Goal: Register for event/course

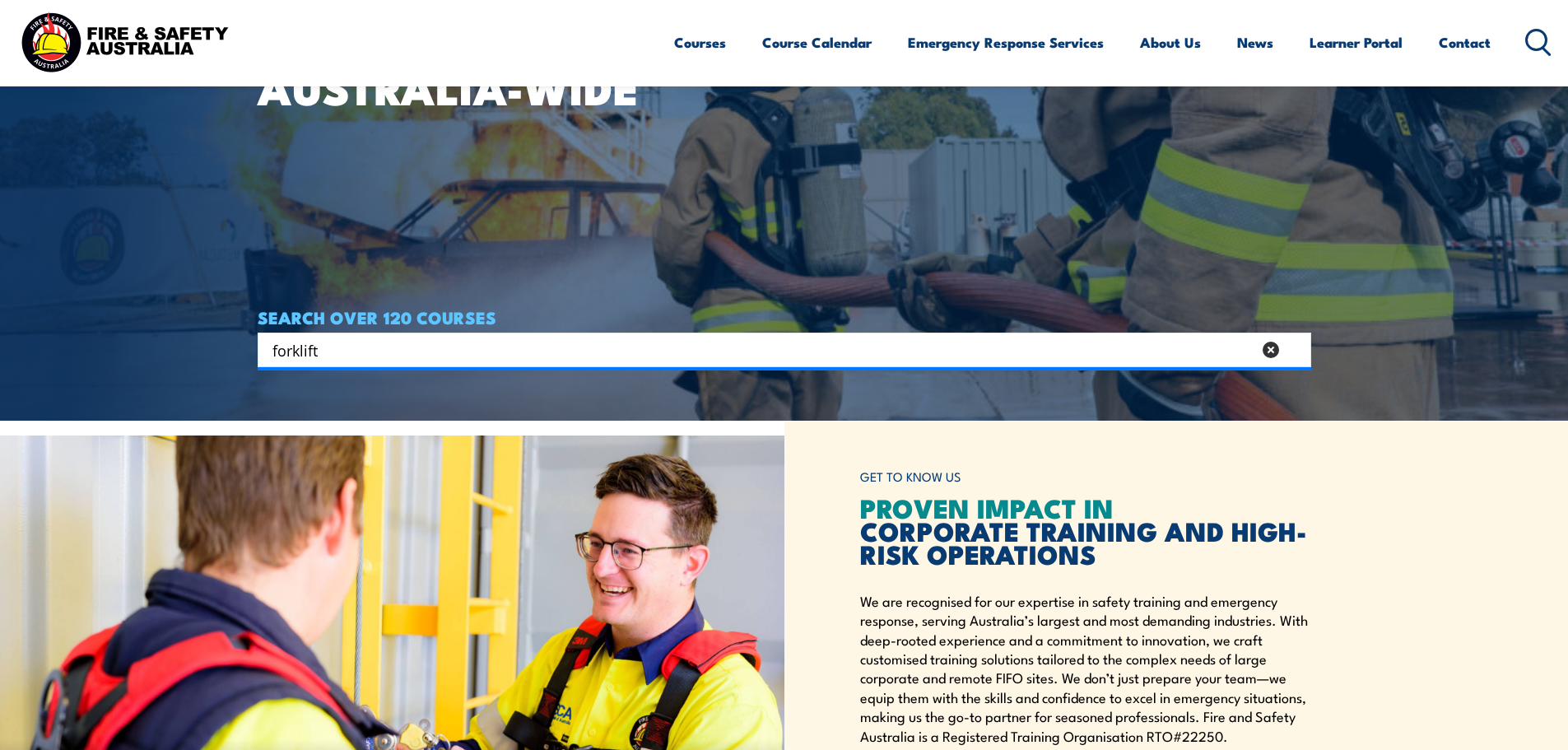
type input "forklift"
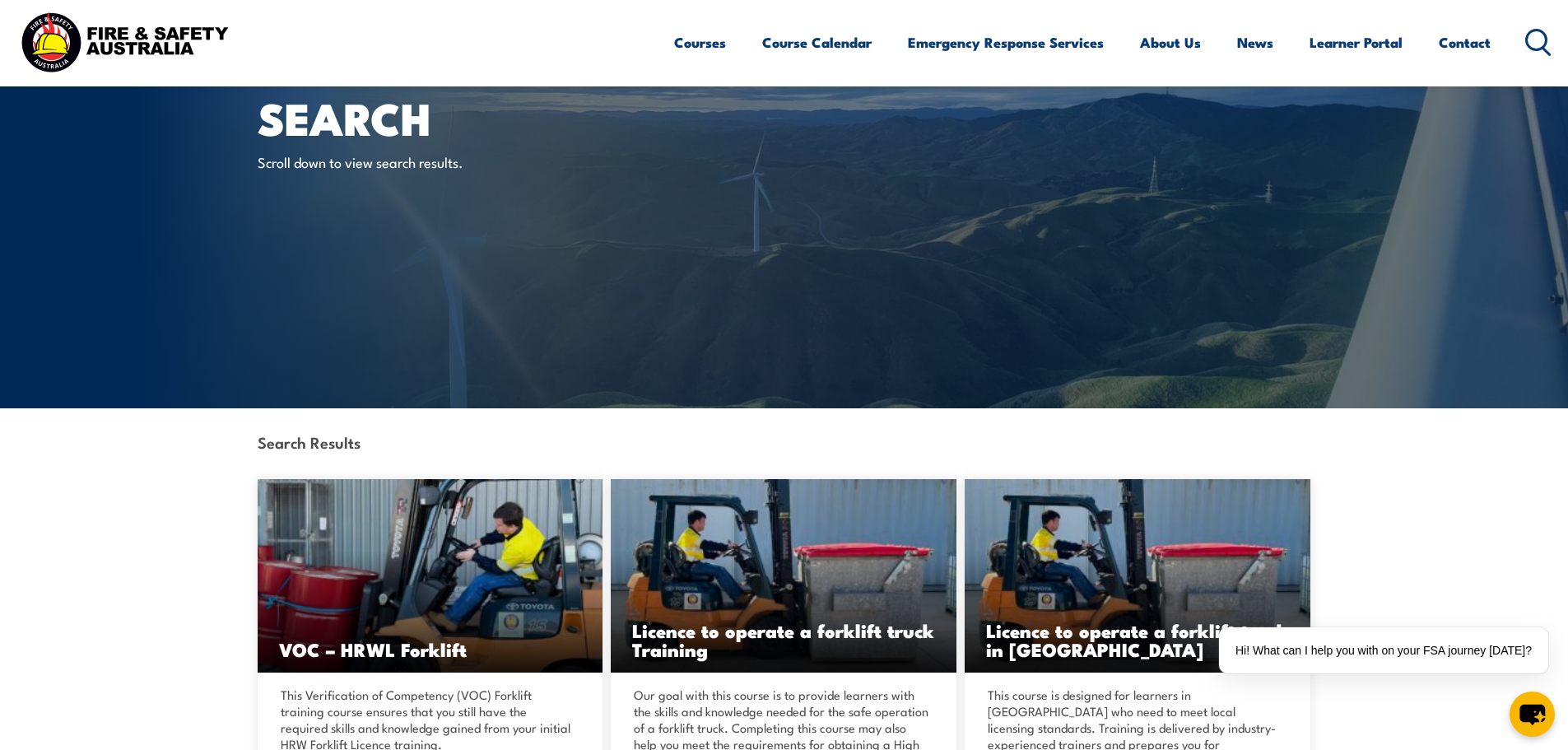
scroll to position [165, 0]
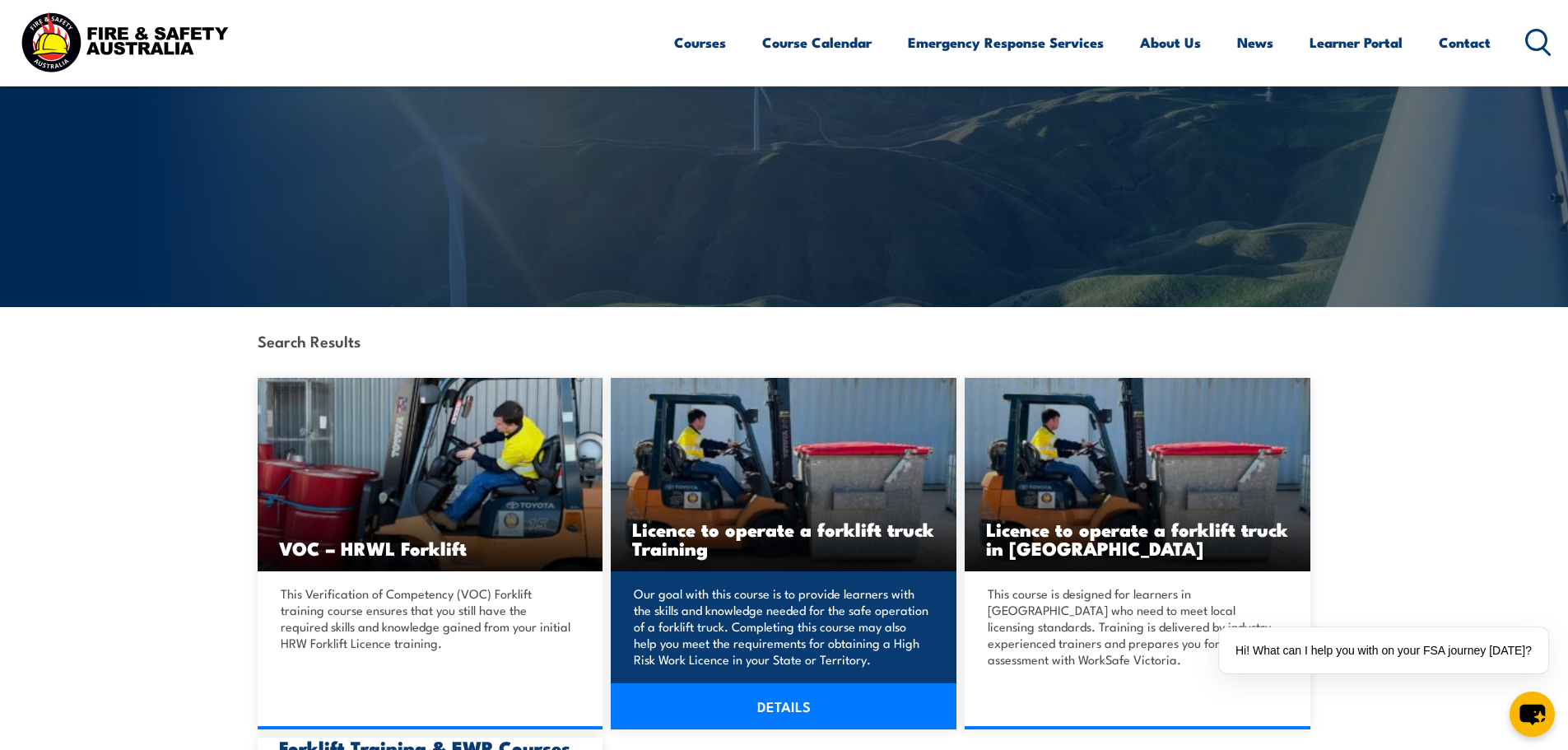
click at [738, 720] on link "DETAILS" at bounding box center [784, 707] width 346 height 46
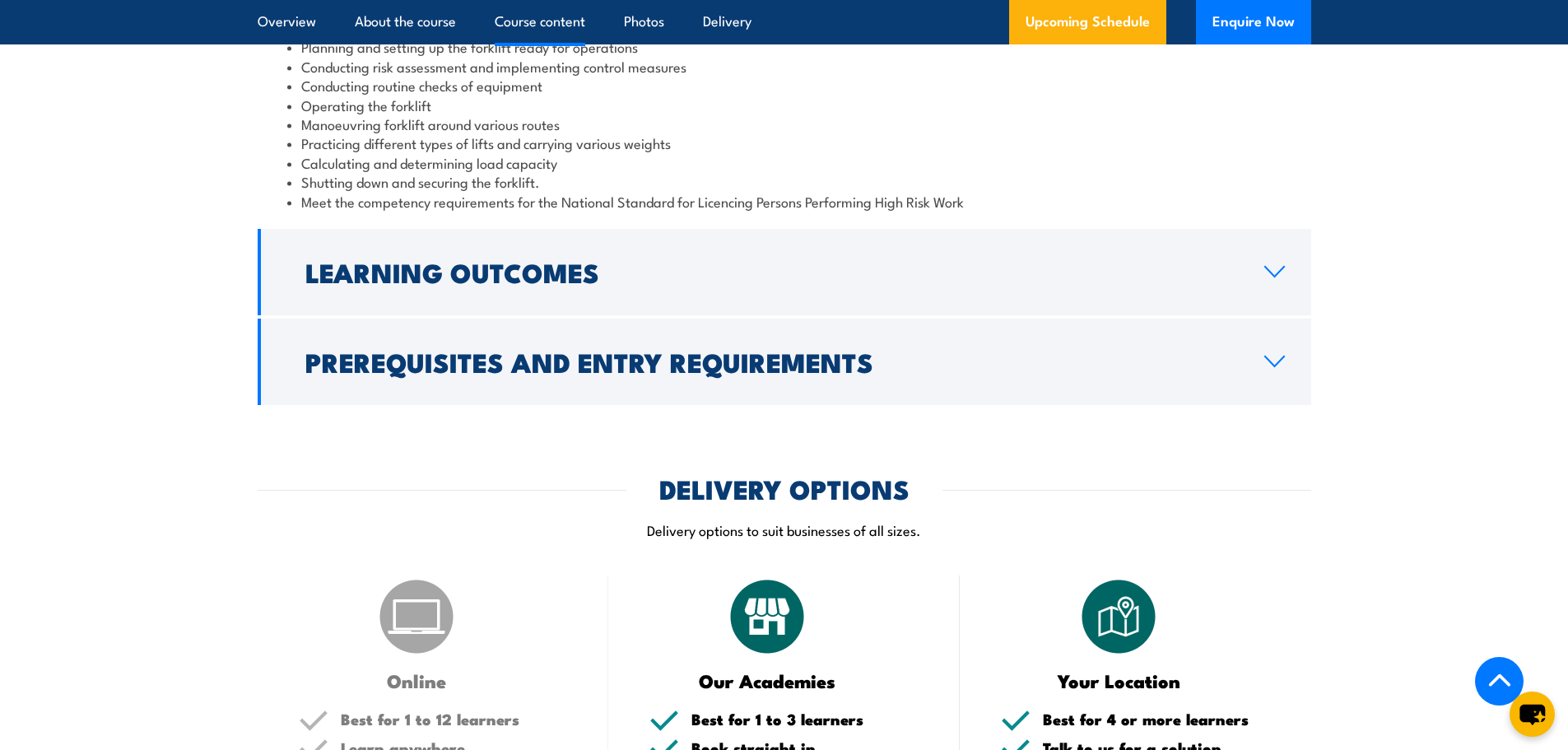
scroll to position [1646, 0]
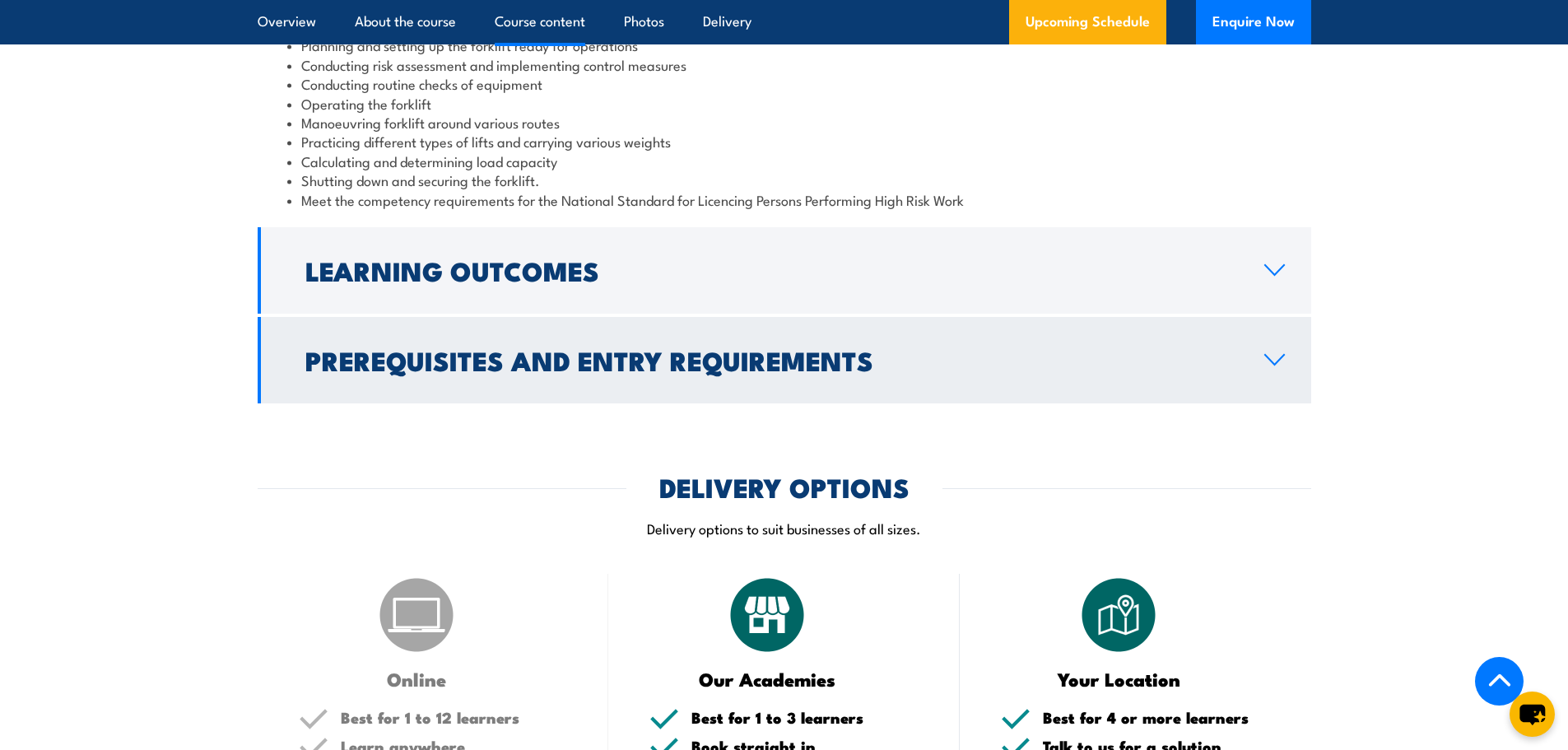
click at [345, 334] on link "Prerequisites and Entry Requirements" at bounding box center [784, 361] width 1054 height 87
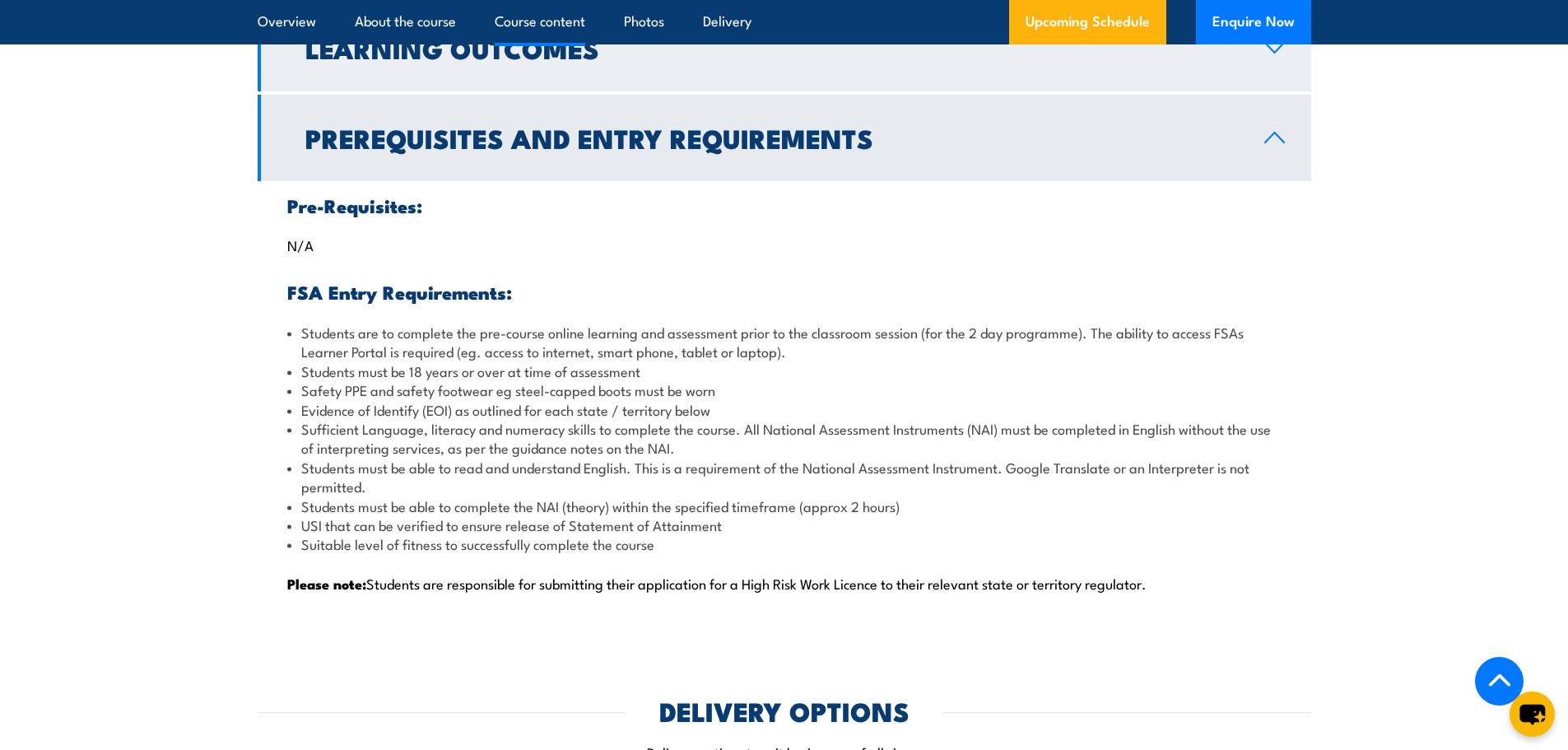
click at [404, 56] on h2 "Learning Outcomes" at bounding box center [772, 48] width 932 height 23
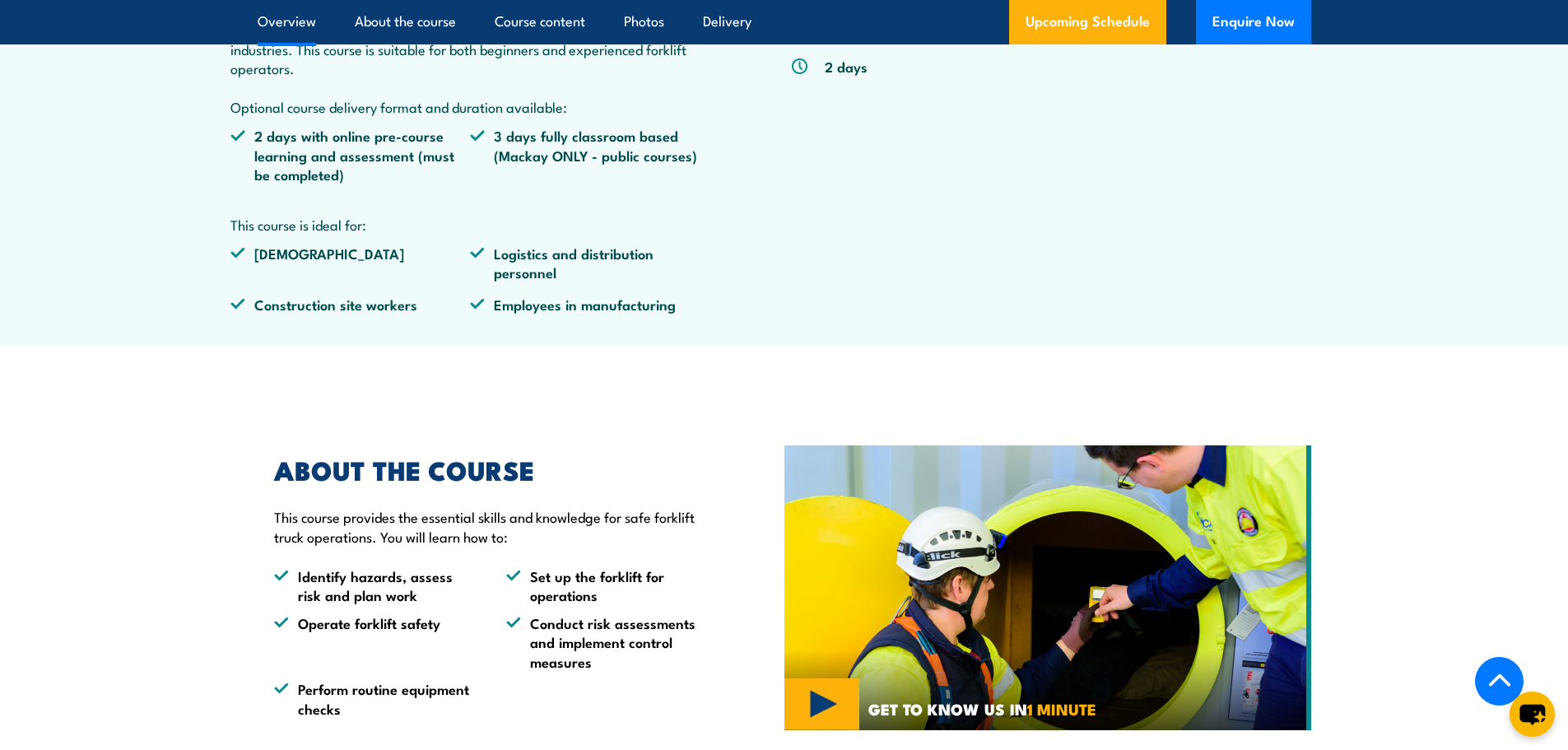
scroll to position [659, 0]
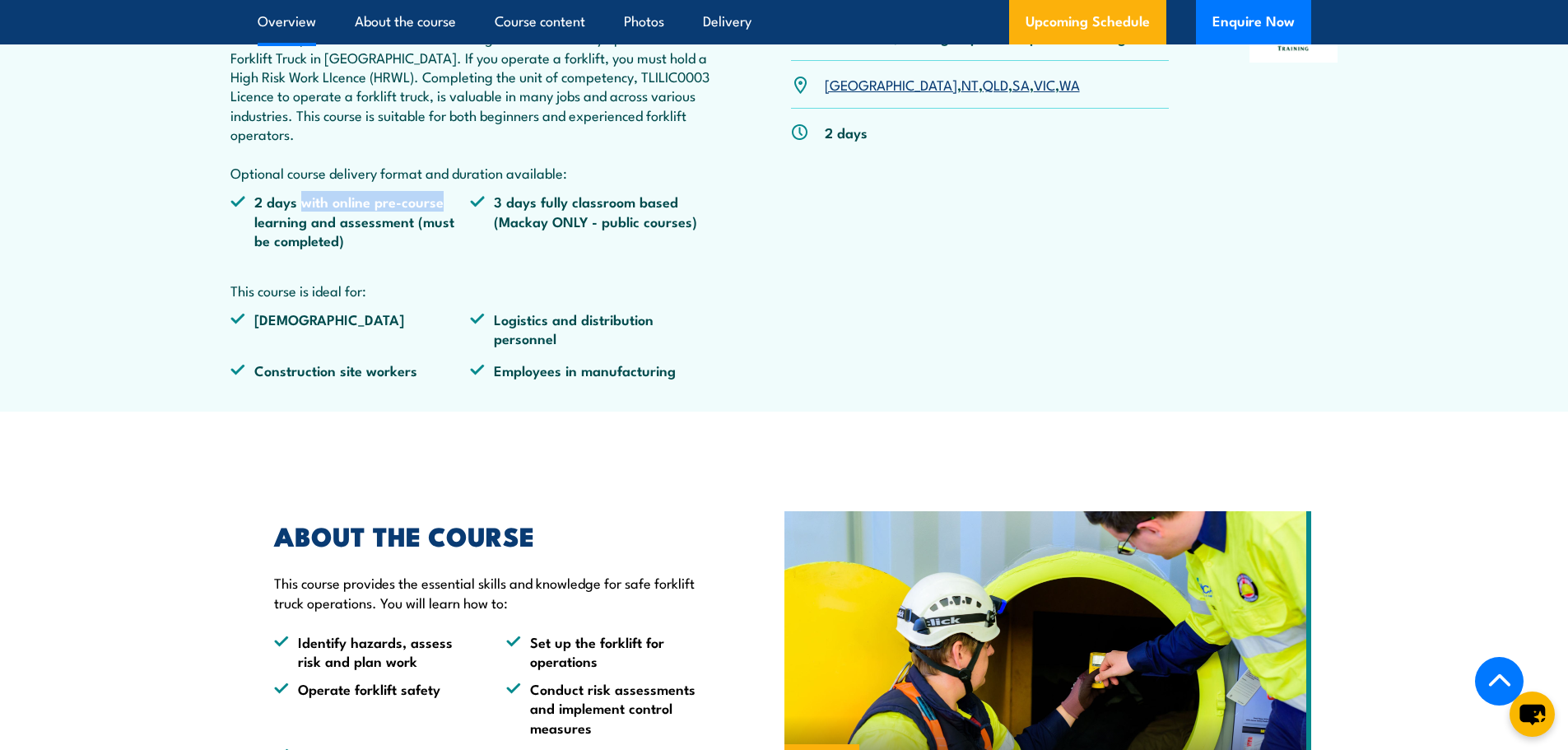
drag, startPoint x: 305, startPoint y: 197, endPoint x: 433, endPoint y: 191, distance: 128.1
click at [443, 188] on div "WHY CHOOSE THIS COURSE This course provides the skills and knowledge needed to …" at bounding box center [471, 185] width 480 height 413
drag, startPoint x: 250, startPoint y: 219, endPoint x: 344, endPoint y: 235, distance: 95.4
click at [344, 235] on li "2 days with online pre-course learning and assessment (must be completed)" at bounding box center [350, 220] width 240 height 58
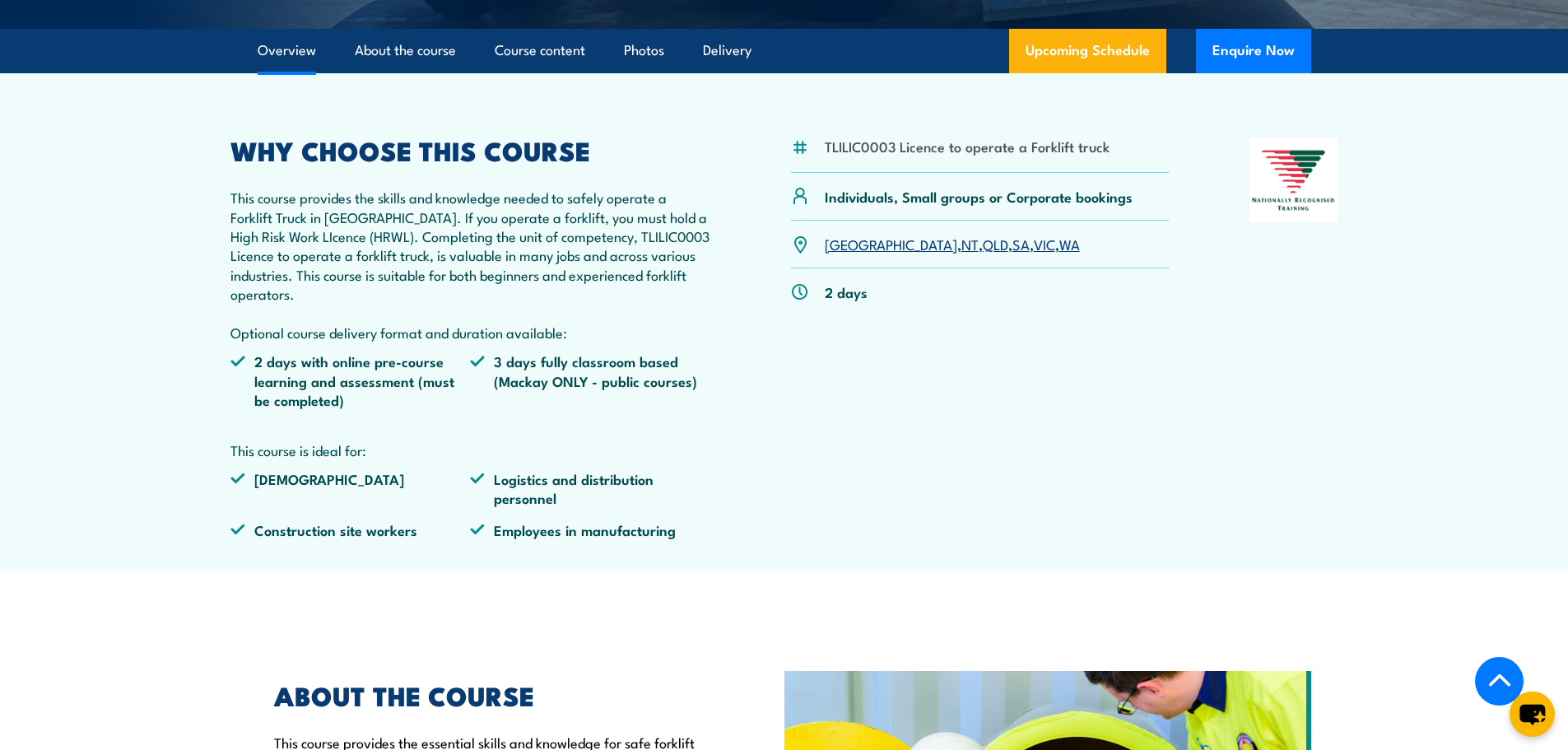
scroll to position [494, 0]
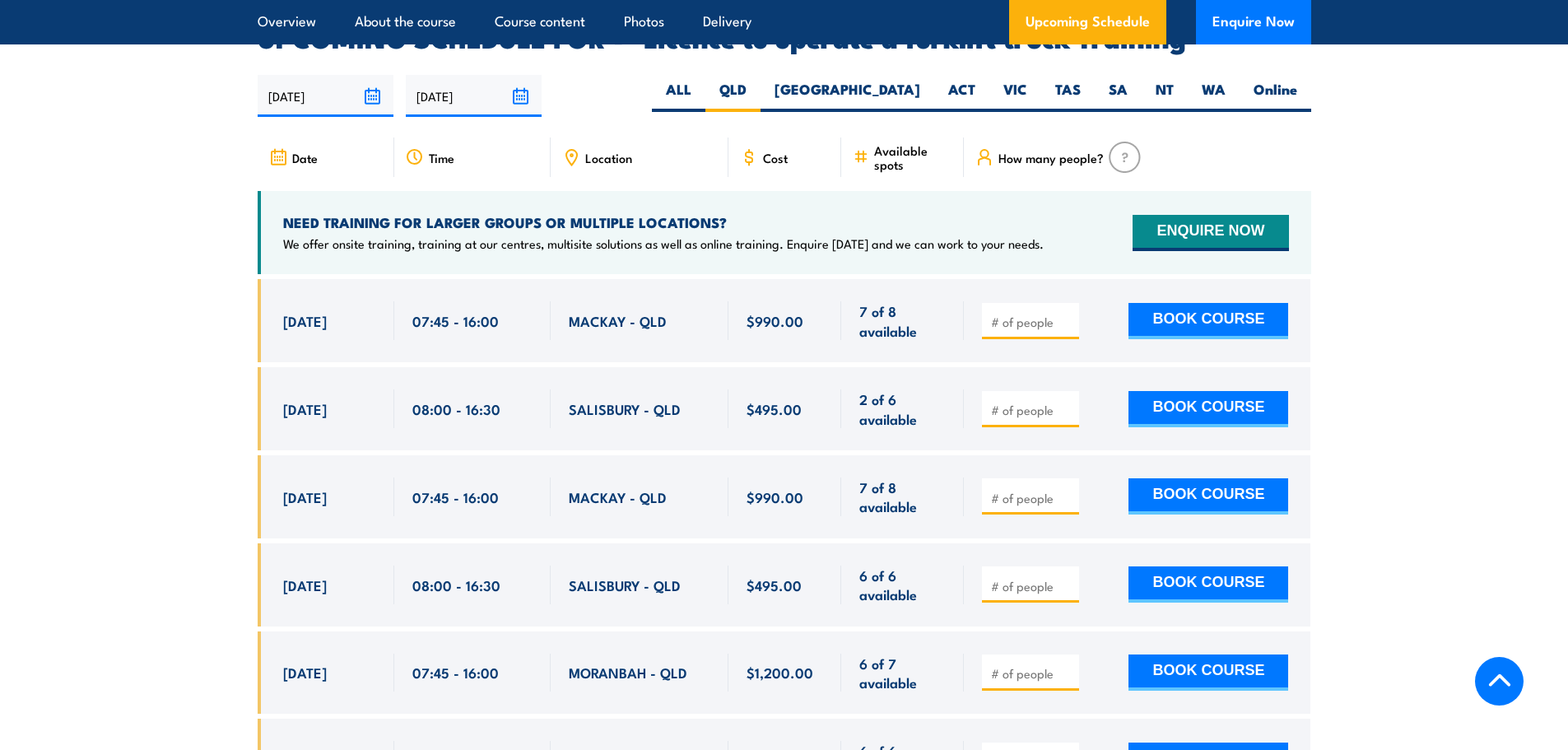
scroll to position [2755, 0]
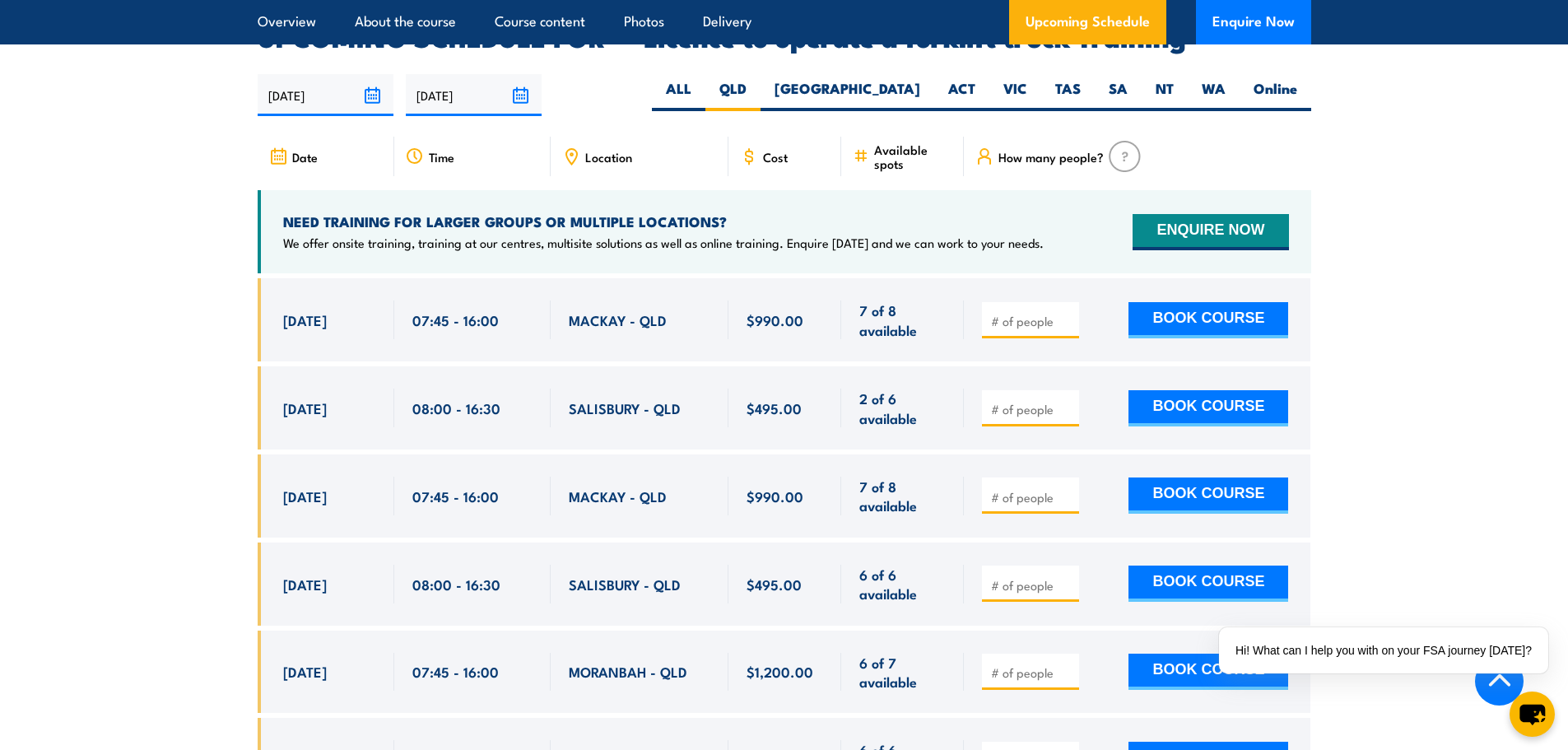
click at [327, 398] on span "28 Oct, 2025" at bounding box center [304, 407] width 43 height 19
click at [320, 398] on span "28 Oct, 2025" at bounding box center [304, 407] width 43 height 19
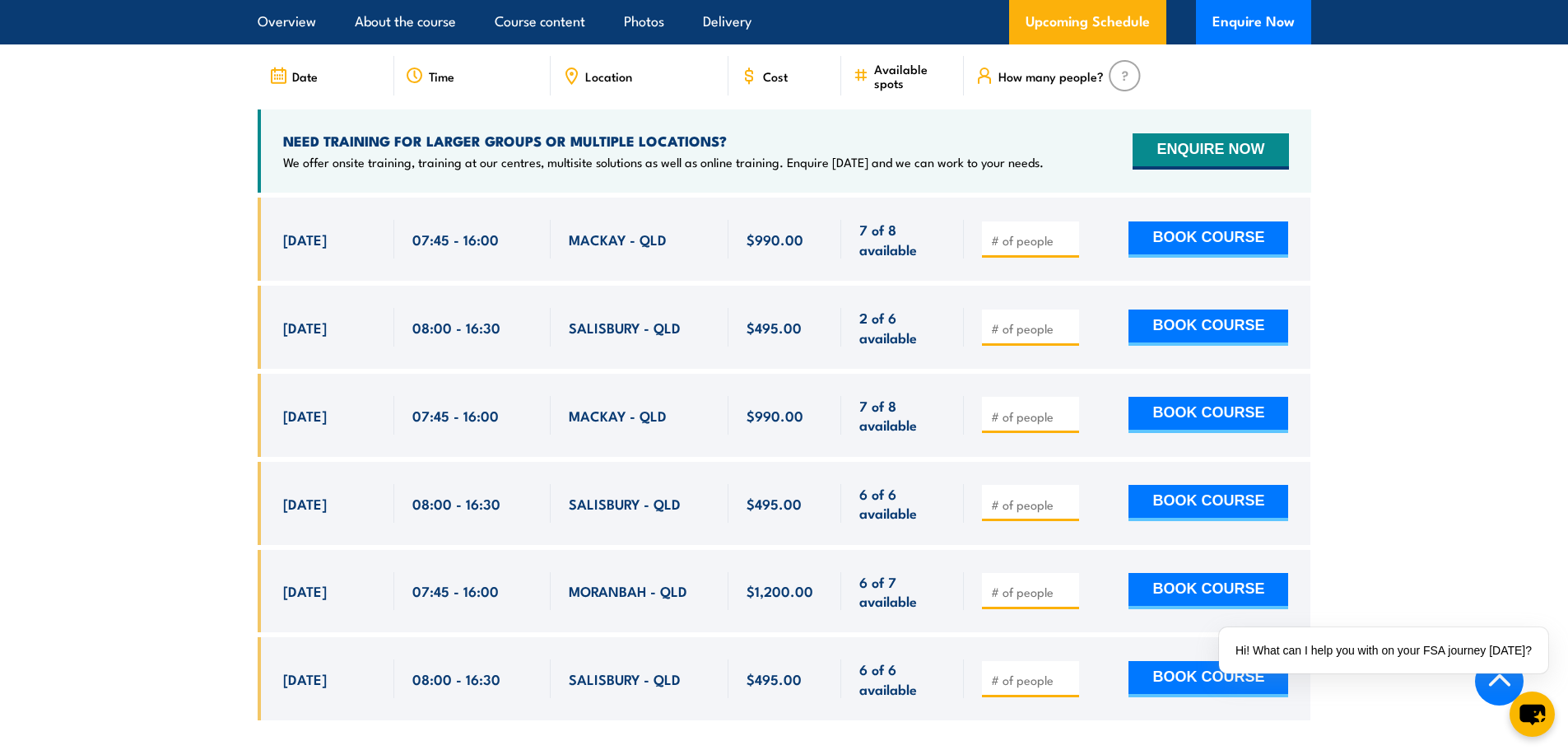
scroll to position [2796, 0]
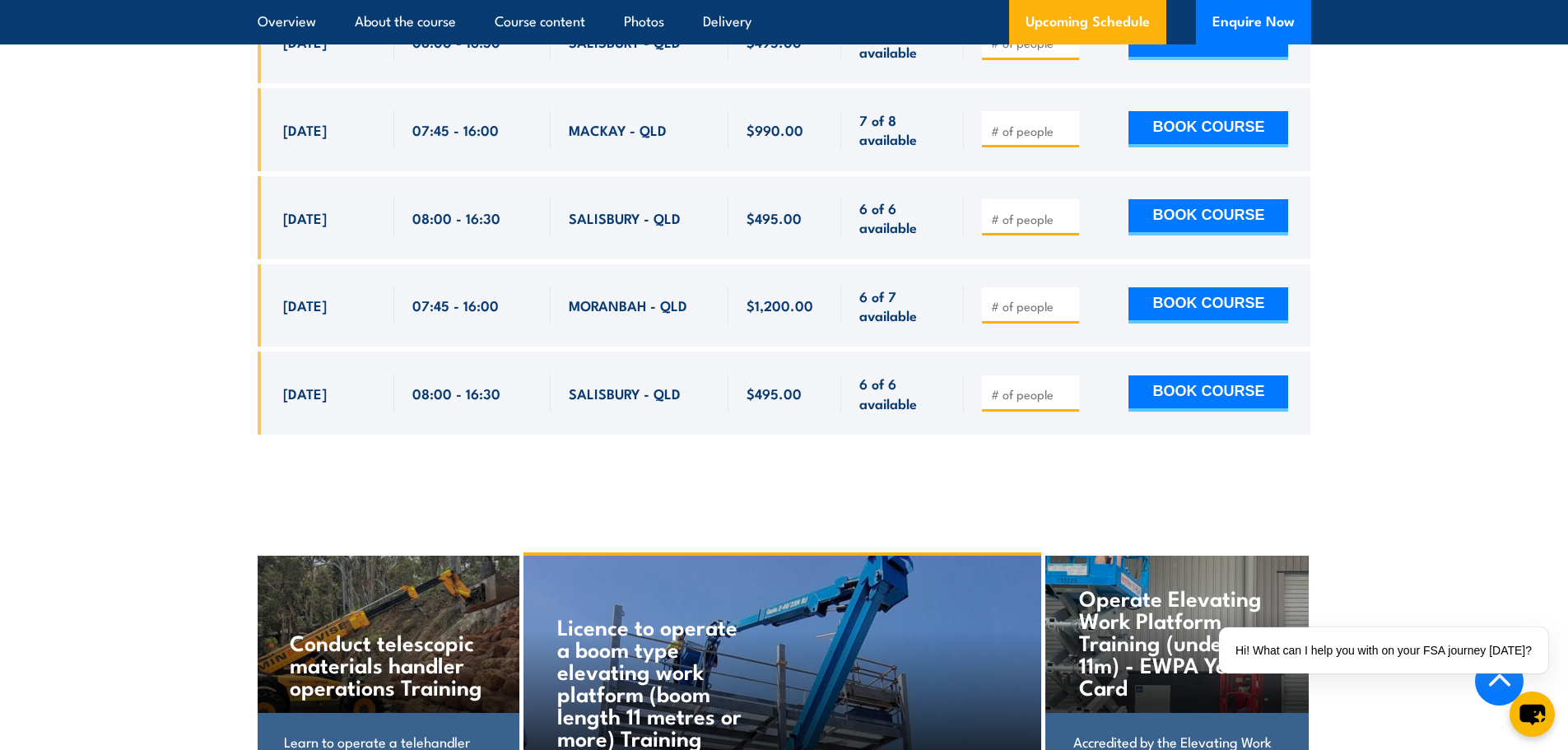
scroll to position [3085, 0]
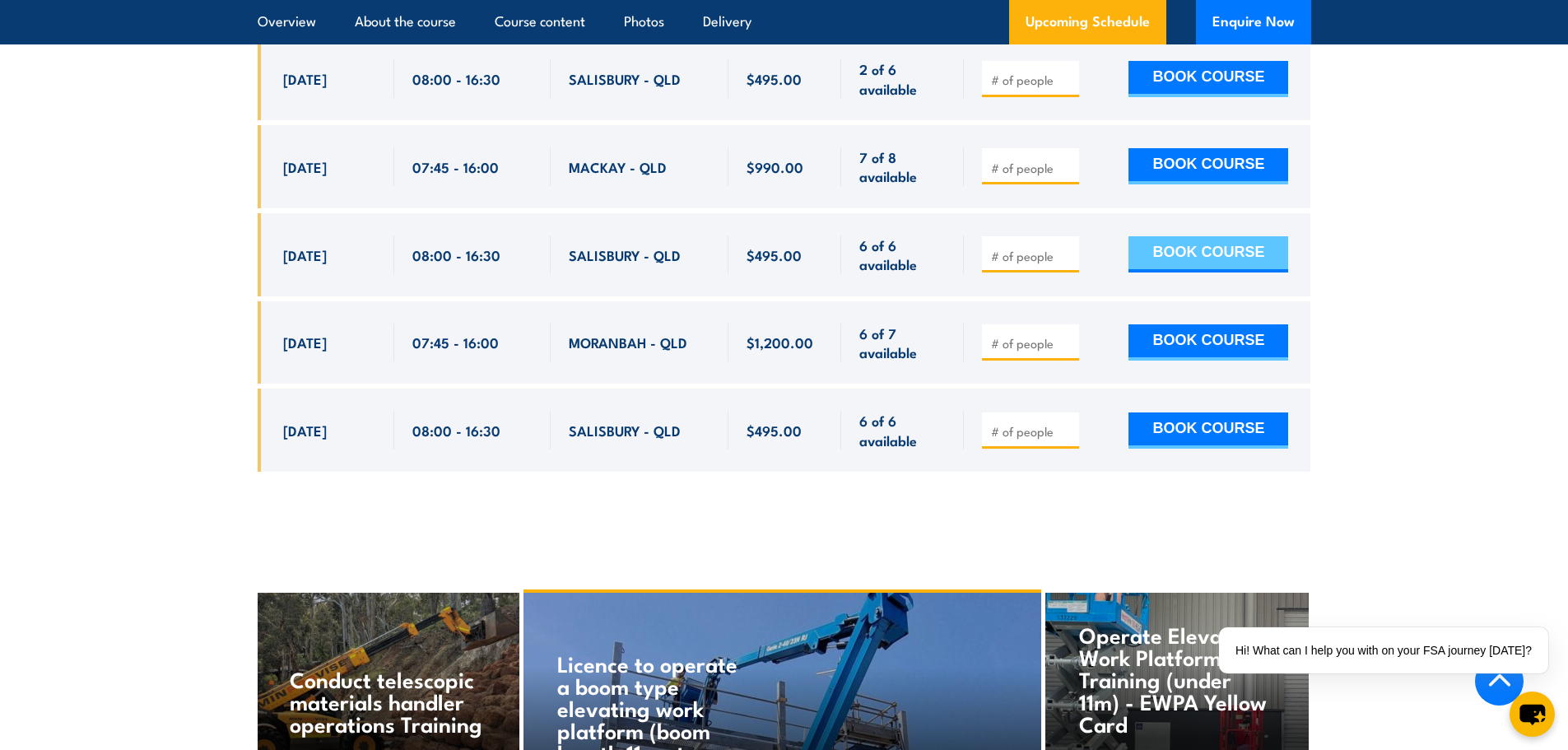
click at [1235, 237] on button "BOOK COURSE" at bounding box center [1208, 254] width 160 height 36
click at [1067, 246] on span at bounding box center [1030, 254] width 86 height 19
type input "1"
click at [1067, 248] on input "1" at bounding box center [1032, 256] width 82 height 17
click at [1145, 237] on button "BOOK COURSE" at bounding box center [1208, 254] width 160 height 36
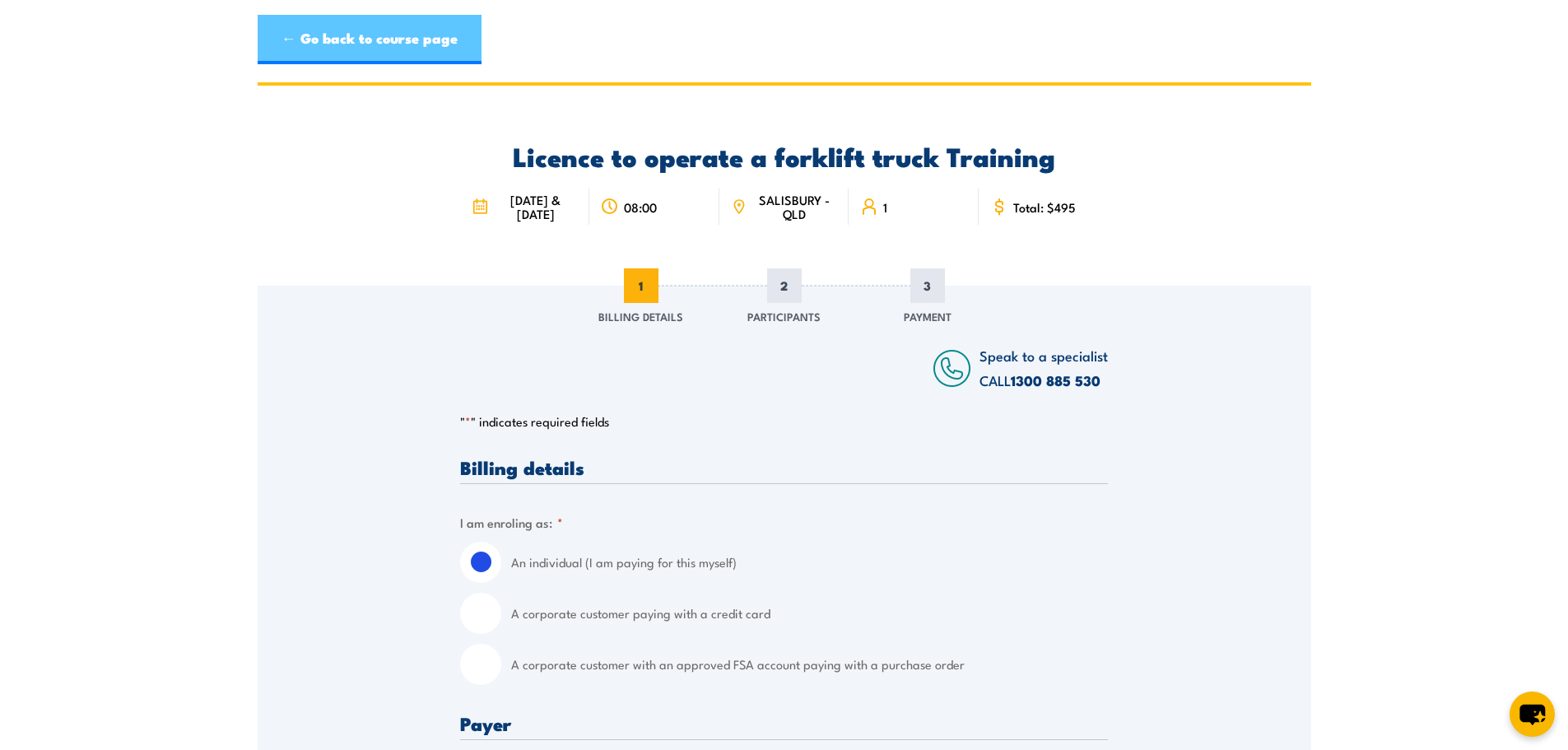
click at [330, 25] on link "← Go back to course page" at bounding box center [370, 40] width 224 height 50
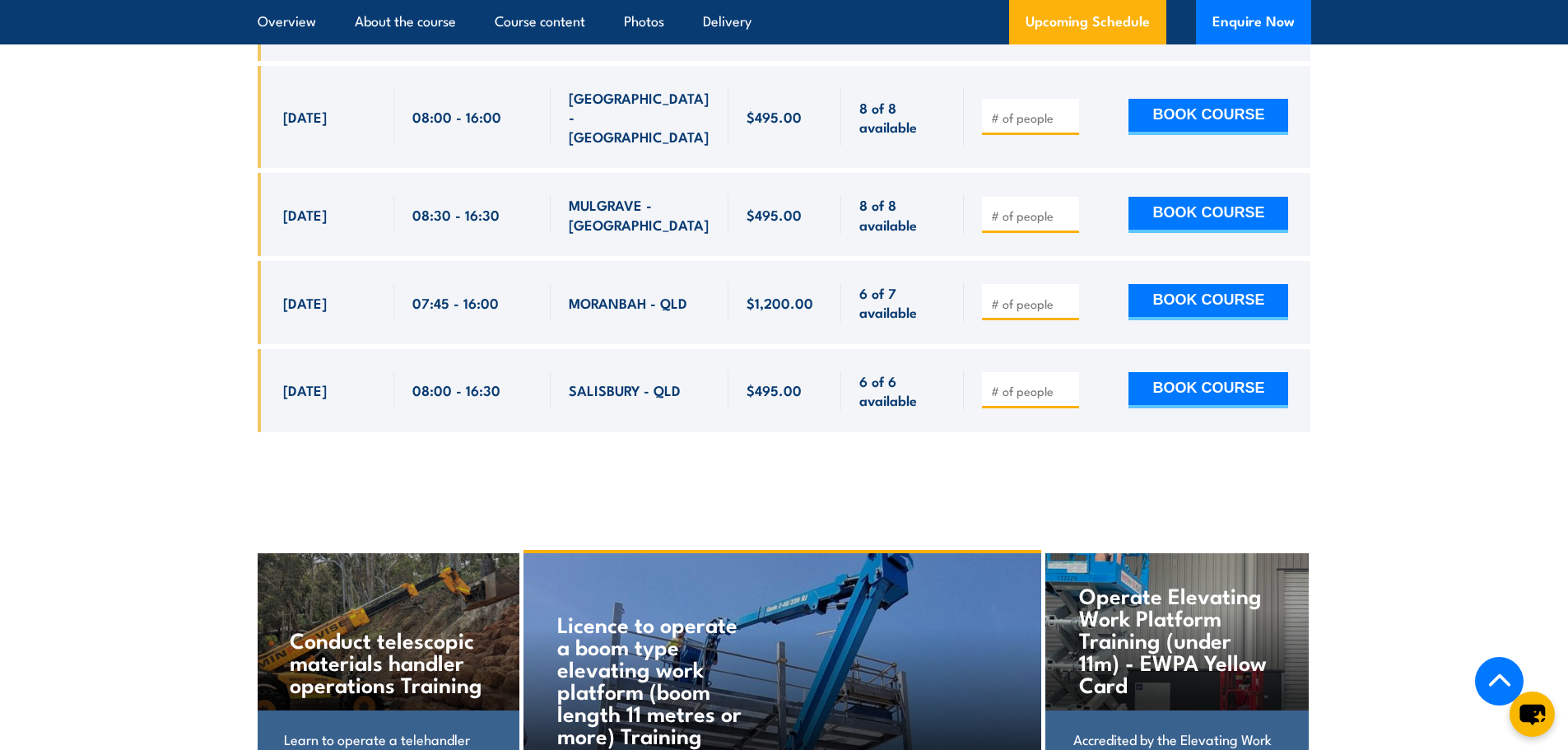
scroll to position [4155, 0]
